Goal: Find specific page/section: Find specific page/section

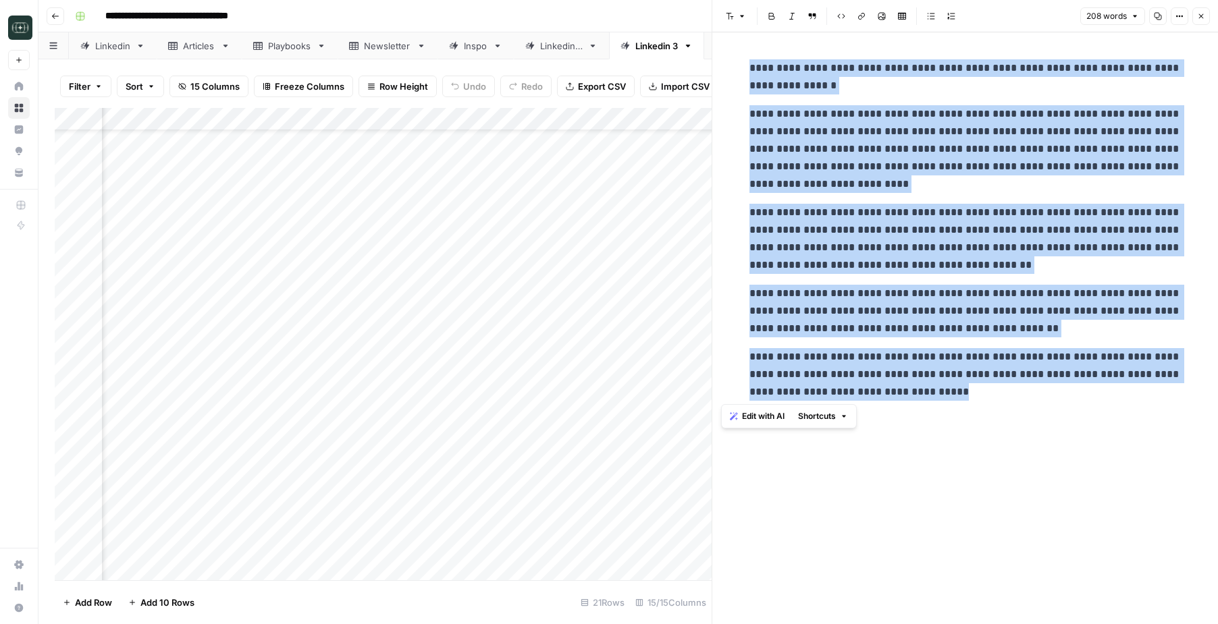
scroll to position [54, 353]
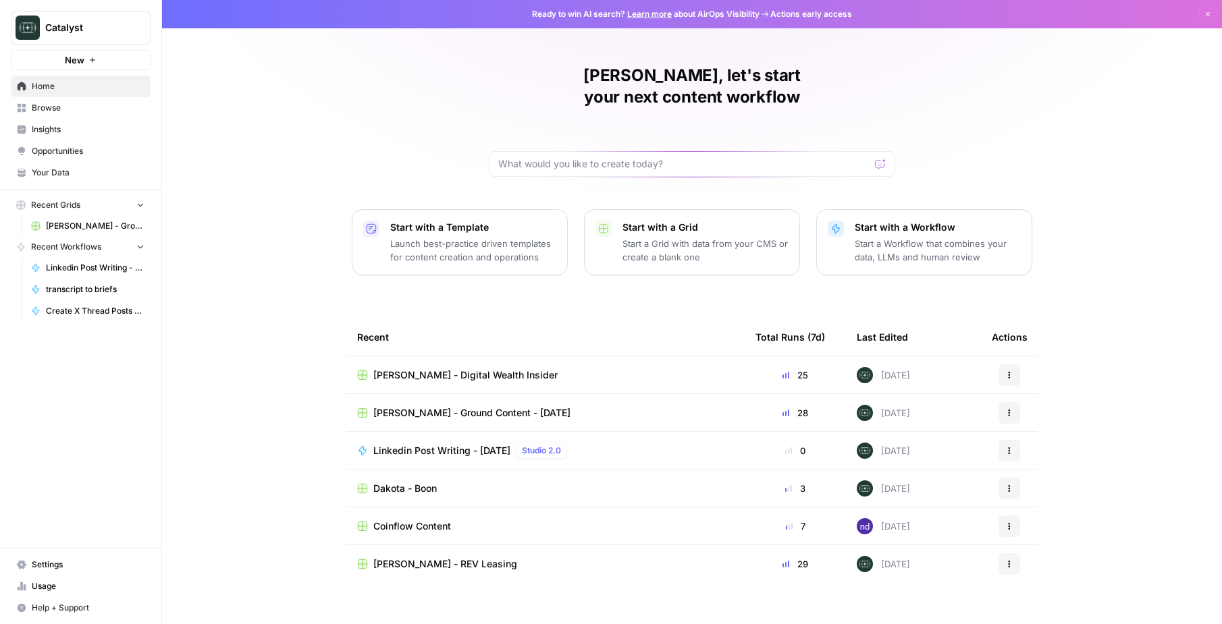
click at [417, 406] on span "[PERSON_NAME] - Ground Content - [DATE]" at bounding box center [471, 413] width 197 height 14
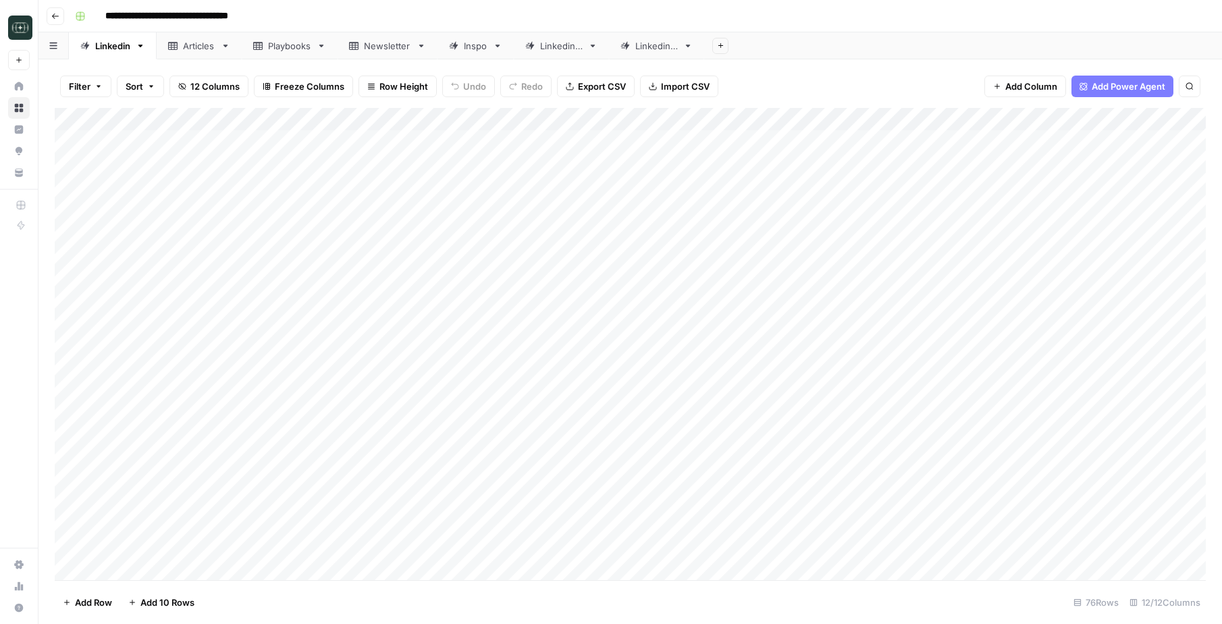
click at [47, 17] on button "Go back" at bounding box center [56, 16] width 18 height 18
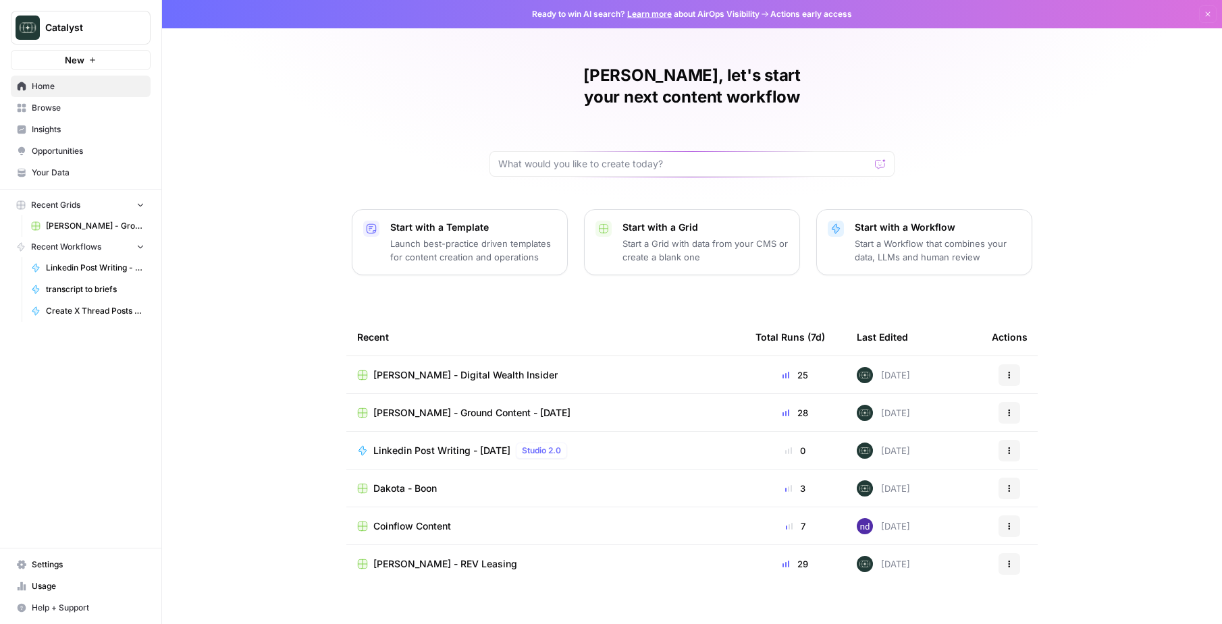
click at [411, 369] on span "[PERSON_NAME] - Digital Wealth Insider" at bounding box center [465, 376] width 184 height 14
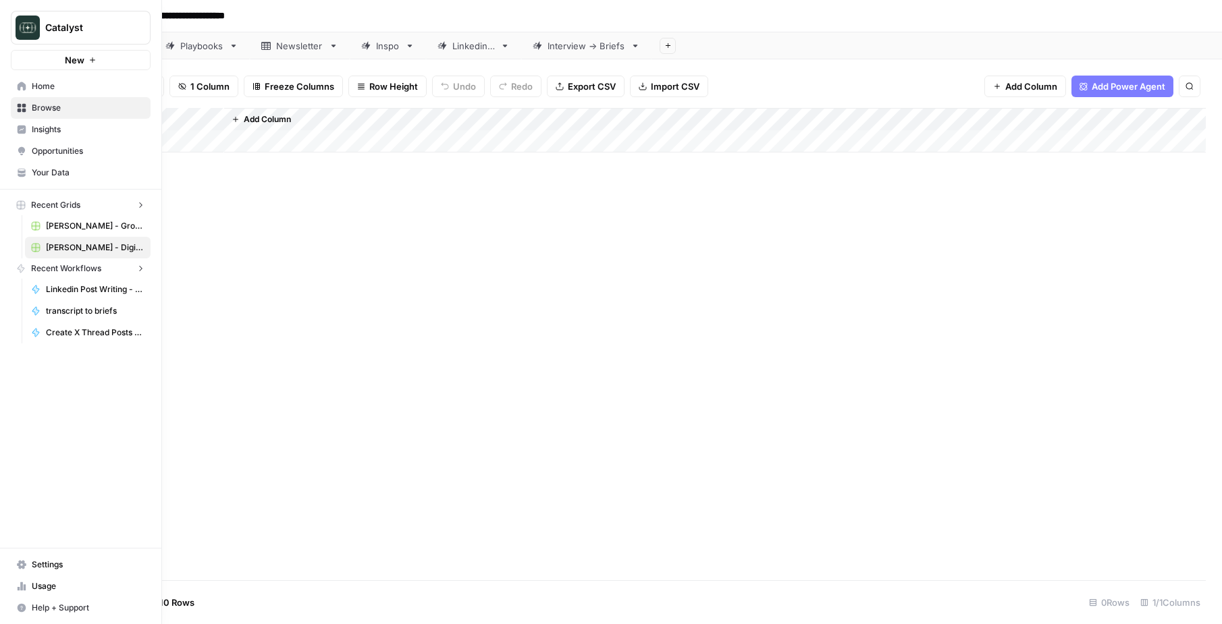
click at [18, 87] on icon at bounding box center [22, 86] width 9 height 9
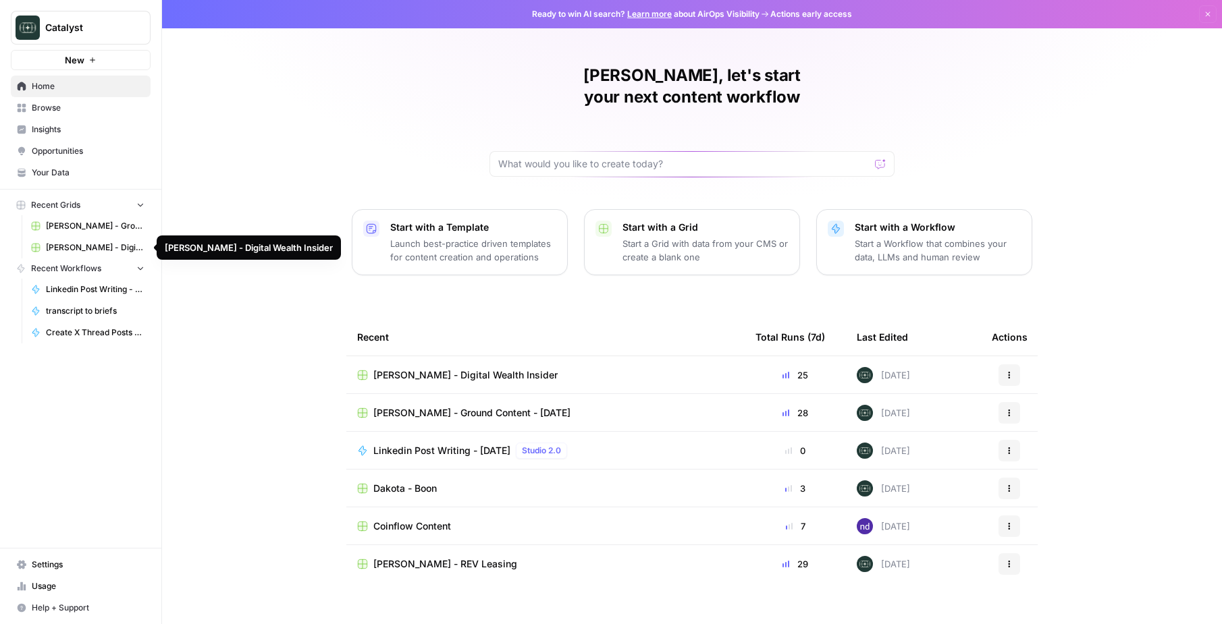
click at [74, 244] on span "[PERSON_NAME] - Digital Wealth Insider" at bounding box center [95, 248] width 99 height 12
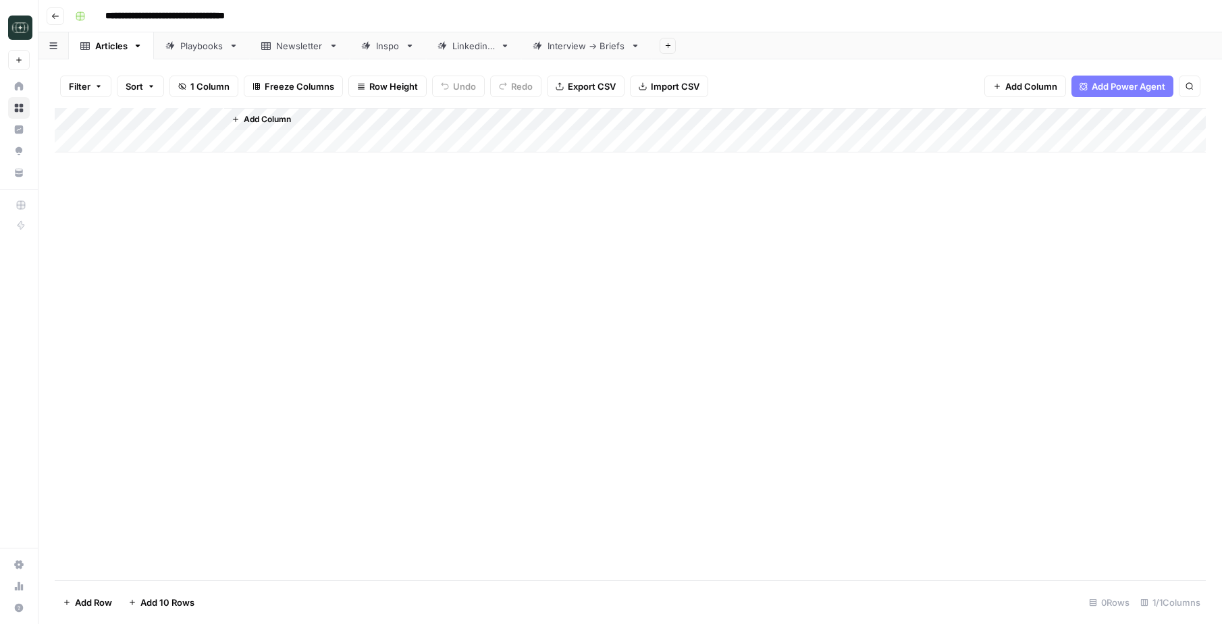
click at [456, 50] on div "Linkedin 3" at bounding box center [473, 46] width 43 height 14
click at [347, 339] on div "Add Column" at bounding box center [630, 344] width 1151 height 473
